Goal: Information Seeking & Learning: Find specific fact

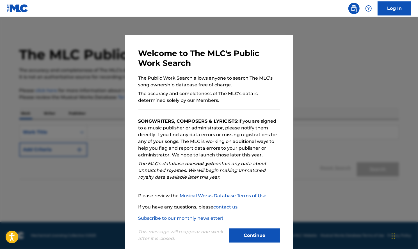
scroll to position [8, 0]
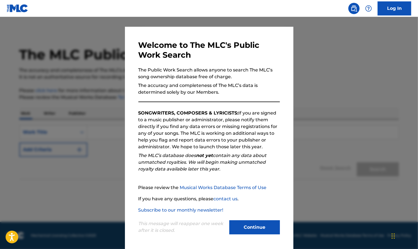
click at [270, 223] on button "Continue" at bounding box center [255, 227] width 51 height 14
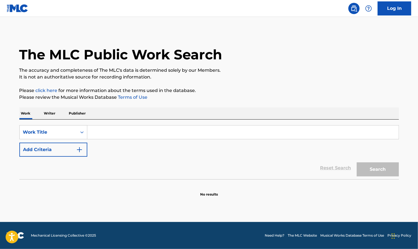
click at [84, 114] on p "Publisher" at bounding box center [77, 113] width 20 height 12
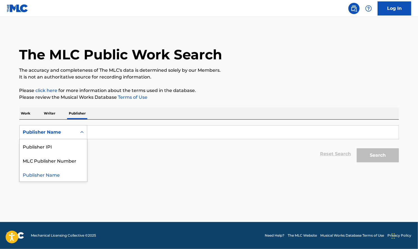
click at [43, 131] on div "Publisher Name" at bounding box center [48, 132] width 51 height 7
click at [48, 128] on div "Publisher Name" at bounding box center [48, 132] width 57 height 11
click at [80, 133] on icon "Search Form" at bounding box center [82, 132] width 6 height 6
click at [49, 175] on div "Publisher Name" at bounding box center [53, 174] width 67 height 14
click at [118, 131] on input "Search Form" at bounding box center [243, 131] width 312 height 13
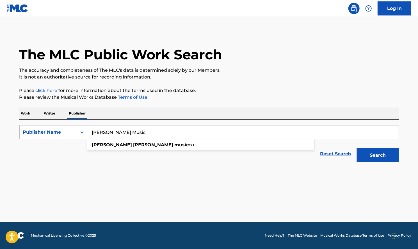
type input "[PERSON_NAME] Music"
click at [394, 156] on button "Search" at bounding box center [378, 155] width 42 height 14
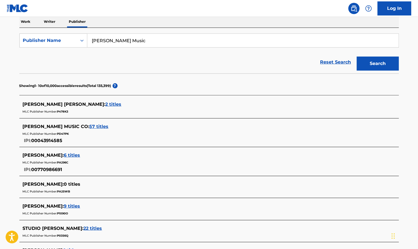
scroll to position [112, 0]
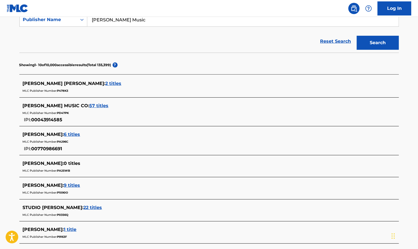
drag, startPoint x: 108, startPoint y: 105, endPoint x: 117, endPoint y: 105, distance: 8.7
click at [117, 105] on div "[PERSON_NAME] MUSIC CO : 57 titles" at bounding box center [202, 105] width 359 height 7
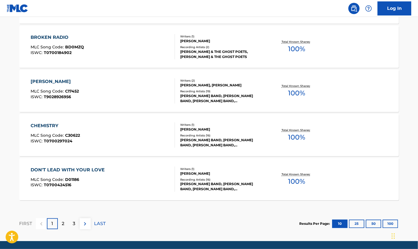
scroll to position [444, 0]
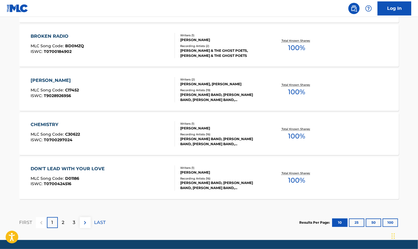
click at [88, 223] on img at bounding box center [85, 222] width 7 height 7
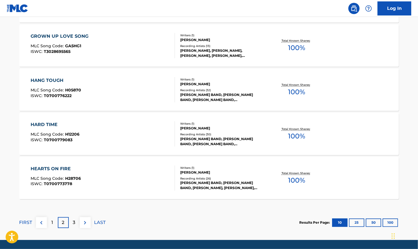
click at [41, 223] on img at bounding box center [41, 222] width 7 height 7
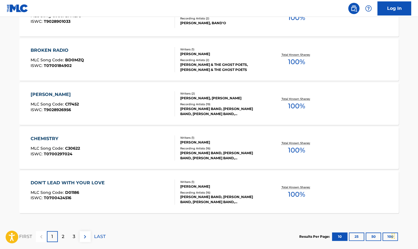
scroll to position [461, 0]
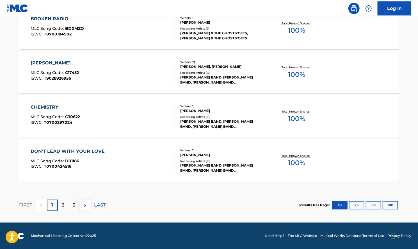
drag, startPoint x: 371, startPoint y: 110, endPoint x: 375, endPoint y: 205, distance: 94.8
click at [375, 205] on button "50" at bounding box center [373, 205] width 15 height 8
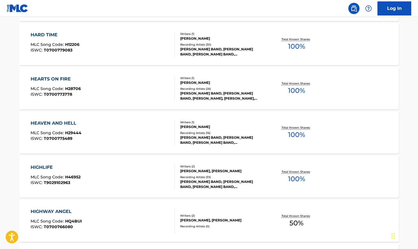
scroll to position [986, 0]
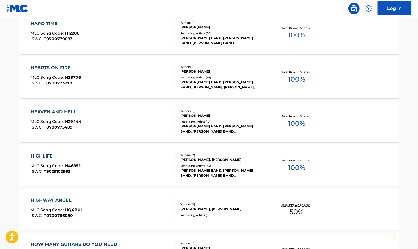
drag, startPoint x: 395, startPoint y: 230, endPoint x: 312, endPoint y: 229, distance: 83.5
click at [312, 229] on div "HIGHWAY ANGEL MLC Song Code : HQ4BUI ISWC : T0700766080 Writers ( 2 ) [PERSON_N…" at bounding box center [209, 209] width 380 height 42
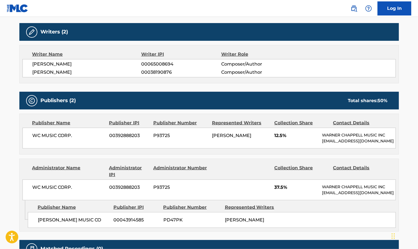
scroll to position [160, 0]
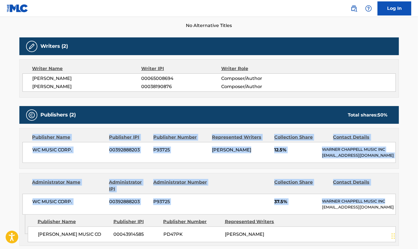
drag, startPoint x: 418, startPoint y: 197, endPoint x: 412, endPoint y: 112, distance: 85.3
click at [412, 112] on main "< Back to public search results Copy work link HIGHWAY ANGEL Work Detail Member…" at bounding box center [209, 77] width 418 height 442
drag, startPoint x: 412, startPoint y: 112, endPoint x: 400, endPoint y: 158, distance: 47.9
click at [400, 158] on div "< Back to public search results Copy work link HIGHWAY ANGEL Work Detail Member…" at bounding box center [209, 79] width 393 height 419
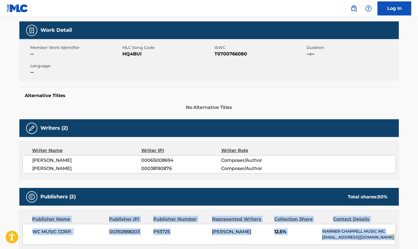
scroll to position [98, 0]
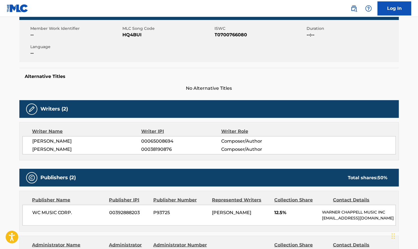
click at [340, 126] on div "Writer Name Writer IPI Writer Role [PERSON_NAME] 00065008694 Composer/Author [P…" at bounding box center [209, 141] width 380 height 38
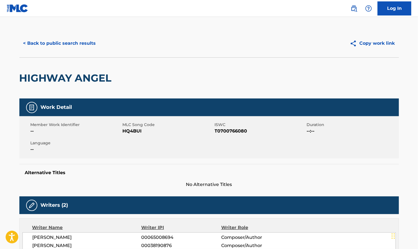
scroll to position [0, 0]
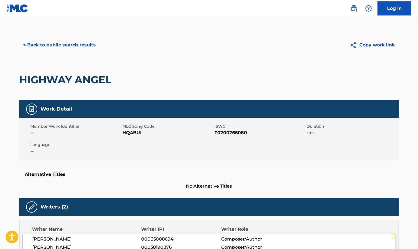
click at [63, 46] on button "< Back to public search results" at bounding box center [59, 45] width 81 height 14
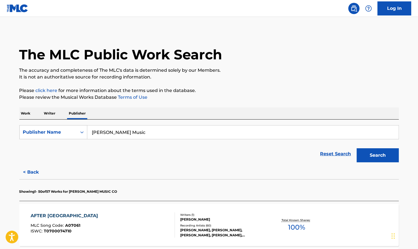
click at [376, 158] on button "Search" at bounding box center [378, 155] width 42 height 14
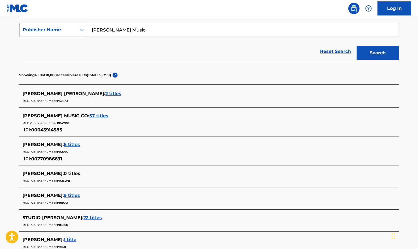
scroll to position [103, 0]
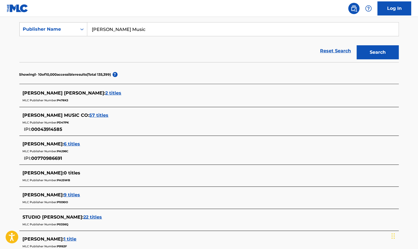
click at [102, 114] on span "57 titles" at bounding box center [99, 114] width 19 height 5
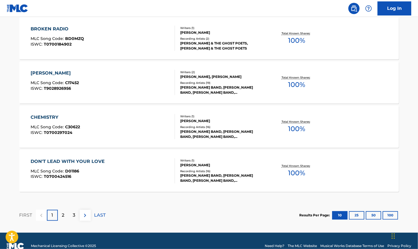
scroll to position [454, 0]
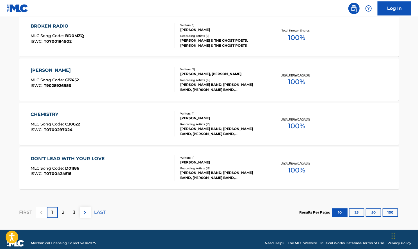
click at [389, 212] on button "100" at bounding box center [390, 212] width 15 height 8
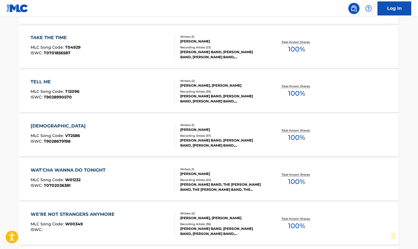
scroll to position [2300, 0]
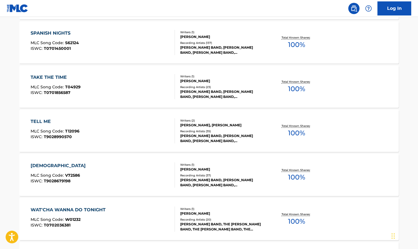
drag, startPoint x: 328, startPoint y: 170, endPoint x: 116, endPoint y: 52, distance: 242.5
drag, startPoint x: 116, startPoint y: 52, endPoint x: 88, endPoint y: 52, distance: 27.8
click at [88, 52] on div "SPANISH NIGHTS MLC Song Code : S62124 ISWC : T0701450001" at bounding box center [103, 42] width 144 height 25
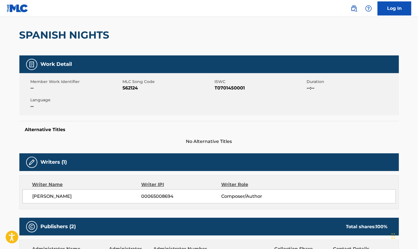
scroll to position [37, 0]
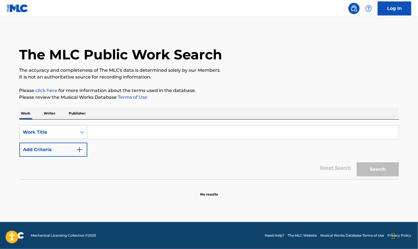
click at [78, 114] on p "Publisher" at bounding box center [77, 113] width 20 height 12
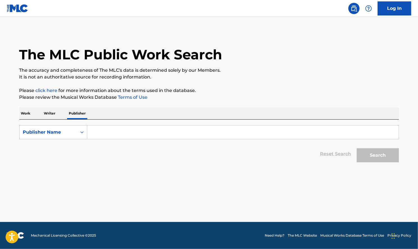
click at [103, 133] on input "Search Form" at bounding box center [243, 131] width 312 height 13
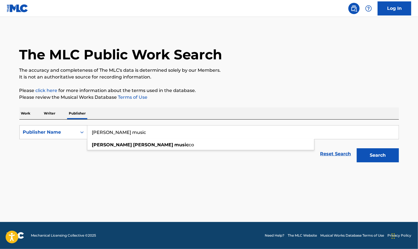
type input "[PERSON_NAME] music"
click at [386, 160] on button "Search" at bounding box center [378, 155] width 42 height 14
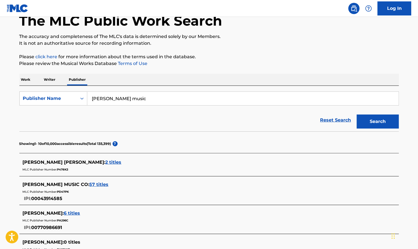
scroll to position [47, 0]
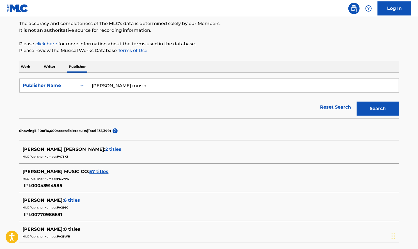
drag, startPoint x: 105, startPoint y: 166, endPoint x: 104, endPoint y: 170, distance: 4.7
click at [105, 167] on div "[PERSON_NAME] MUSIC CO : 57 titles MLC Publisher Number: PD47PK IPI: 00043914585" at bounding box center [209, 178] width 380 height 27
click at [103, 169] on span "57 titles" at bounding box center [99, 171] width 19 height 5
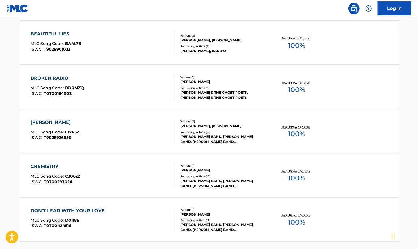
scroll to position [461, 0]
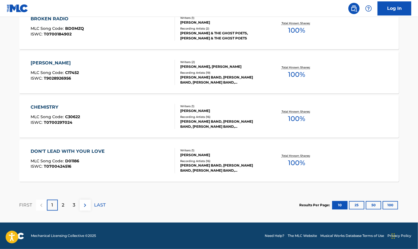
click at [390, 205] on button "100" at bounding box center [390, 205] width 15 height 8
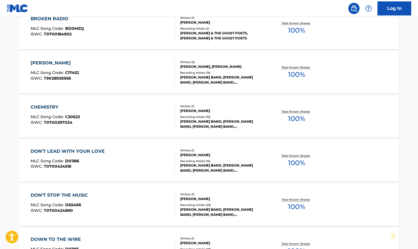
drag, startPoint x: 99, startPoint y: 122, endPoint x: 108, endPoint y: 40, distance: 82.0
drag, startPoint x: 108, startPoint y: 40, endPoint x: 75, endPoint y: 19, distance: 39.7
drag, startPoint x: 75, startPoint y: 19, endPoint x: 161, endPoint y: 31, distance: 87.4
click at [161, 31] on div "BROKEN RADIO MLC Song Code : BD0MZQ ISWC : T0700184902" at bounding box center [103, 27] width 144 height 25
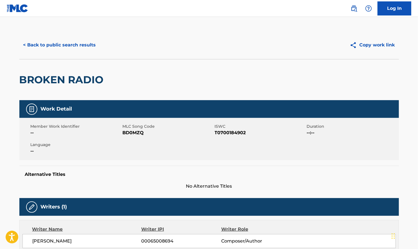
click at [41, 46] on button "< Back to public search results" at bounding box center [59, 45] width 81 height 14
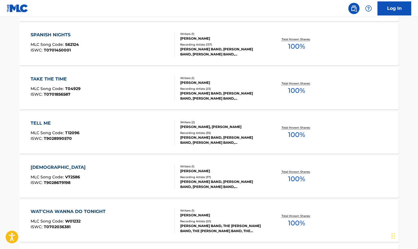
scroll to position [2373, 0]
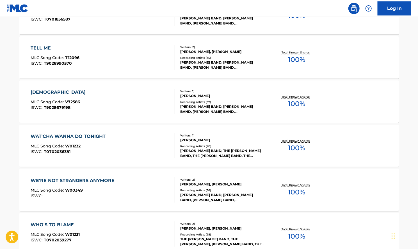
drag, startPoint x: 66, startPoint y: 219, endPoint x: 108, endPoint y: 233, distance: 44.2
click at [108, 233] on div "WHO'S TO BLAME MLC Song Code : W01231 ISWC : T0702039277" at bounding box center [103, 233] width 144 height 25
